Goal: Task Accomplishment & Management: Manage account settings

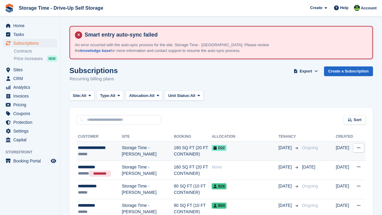
click at [217, 147] on div "D22" at bounding box center [245, 148] width 67 height 6
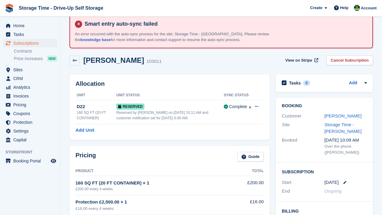
scroll to position [12, 0]
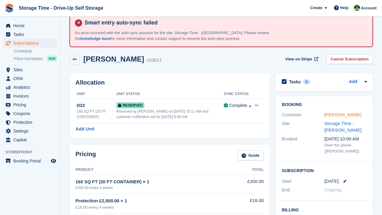
click at [339, 113] on link "Cleotilda Mwaisaka" at bounding box center [343, 114] width 37 height 5
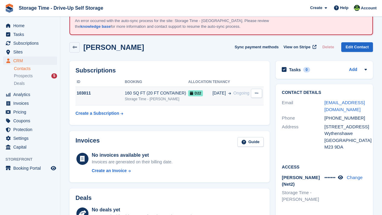
scroll to position [24, 0]
click at [206, 94] on div "D22" at bounding box center [200, 93] width 24 height 6
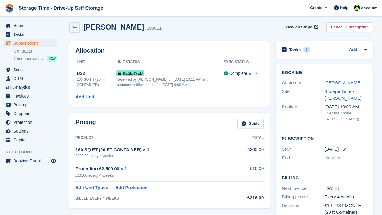
scroll to position [48, 0]
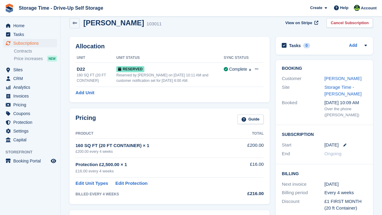
click at [346, 147] on div "[DATE]" at bounding box center [346, 145] width 43 height 7
click at [344, 144] on link at bounding box center [343, 145] width 8 height 3
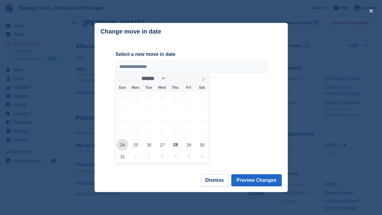
click at [123, 140] on span "24" at bounding box center [123, 145] width 12 height 12
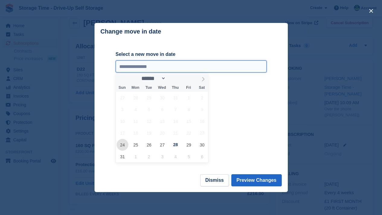
type input "**********"
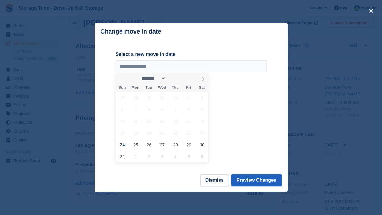
click at [253, 182] on button "Preview Changes" at bounding box center [257, 180] width 50 height 12
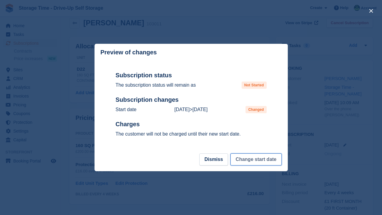
click at [251, 159] on button "Change start date" at bounding box center [256, 160] width 51 height 12
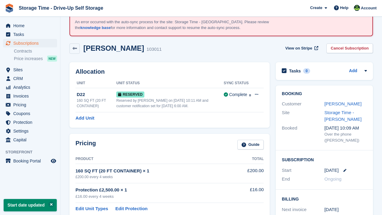
scroll to position [24, 0]
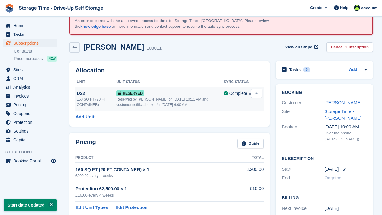
click at [258, 94] on icon at bounding box center [256, 93] width 3 height 4
click at [235, 102] on p "Grant Early Access" at bounding box center [233, 105] width 53 height 8
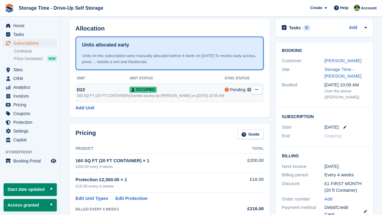
scroll to position [85, 0]
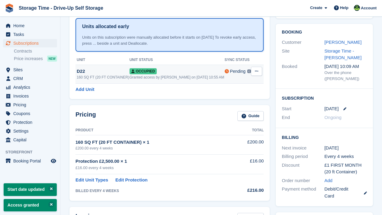
click at [167, 134] on th "Product" at bounding box center [153, 131] width 154 height 10
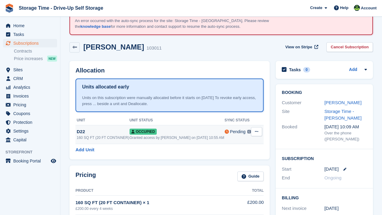
scroll to position [36, 0]
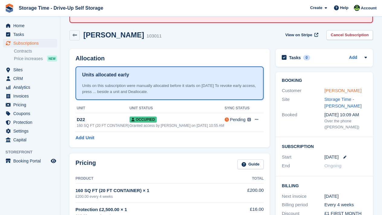
click at [341, 90] on link "Cleotilda Mwaisaka" at bounding box center [343, 90] width 37 height 5
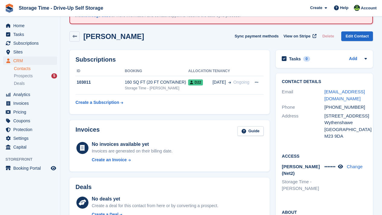
scroll to position [36, 0]
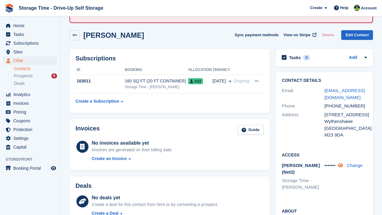
click at [343, 168] on icon at bounding box center [340, 165] width 5 height 5
drag, startPoint x: 323, startPoint y: 174, endPoint x: 331, endPoint y: 176, distance: 8.1
click at [331, 176] on div "Paxton (Net2) Storage Time - Sharston 1449 Change" at bounding box center [324, 177] width 85 height 32
click at [331, 179] on div "1449 Change" at bounding box center [346, 177] width 43 height 30
drag, startPoint x: 335, startPoint y: 175, endPoint x: 322, endPoint y: 171, distance: 13.7
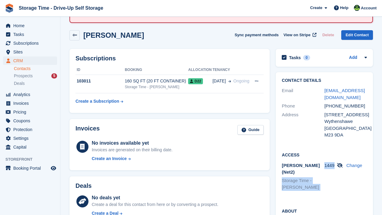
click at [322, 171] on div "Paxton (Net2) Storage Time - Sharston 1449 Change" at bounding box center [324, 177] width 85 height 32
click at [322, 171] on div "Paxton (Net2) Storage Time - Sharston" at bounding box center [303, 177] width 43 height 30
drag, startPoint x: 322, startPoint y: 171, endPoint x: 333, endPoint y: 174, distance: 11.2
click at [333, 174] on div "Paxton (Net2) Storage Time - Sharston 1449 Change" at bounding box center [324, 177] width 85 height 32
click at [333, 177] on div "1449 Change" at bounding box center [346, 177] width 43 height 30
